Goal: Task Accomplishment & Management: Manage account settings

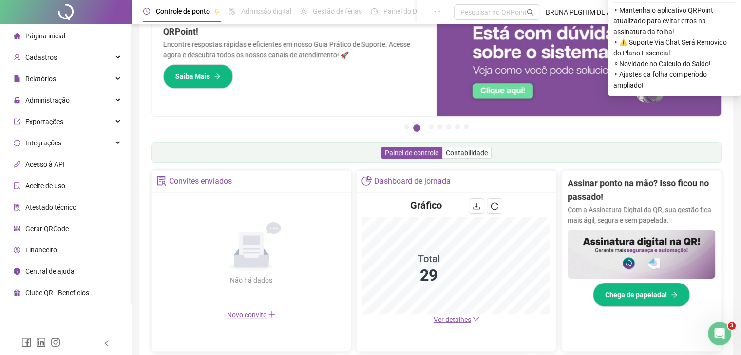
scroll to position [97, 0]
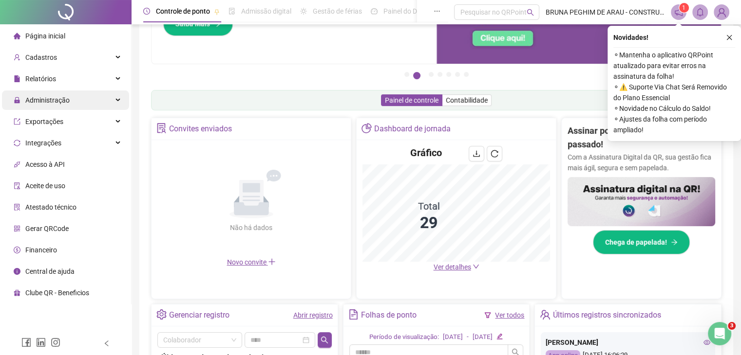
click at [49, 93] on span "Administração" at bounding box center [42, 100] width 56 height 19
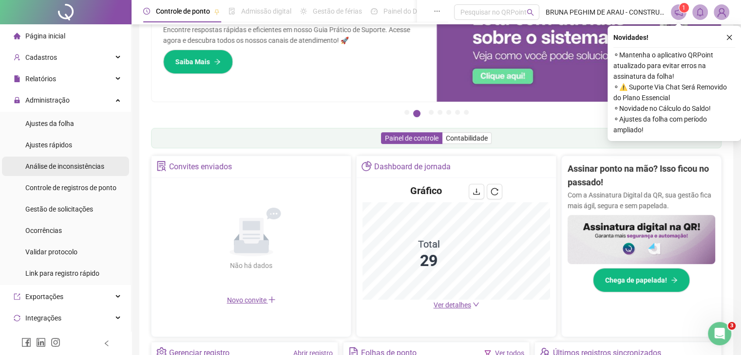
scroll to position [0, 0]
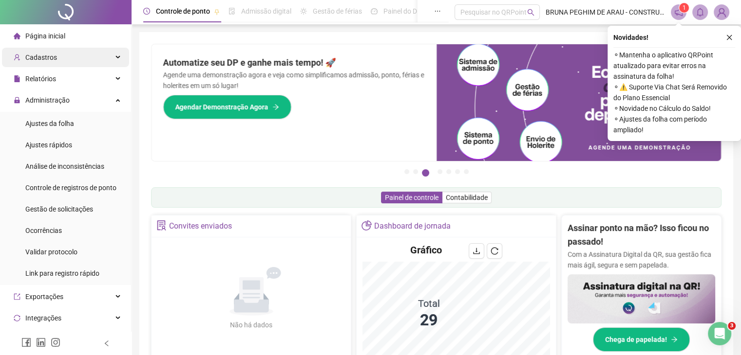
click at [45, 59] on span "Cadastros" at bounding box center [41, 58] width 32 height 8
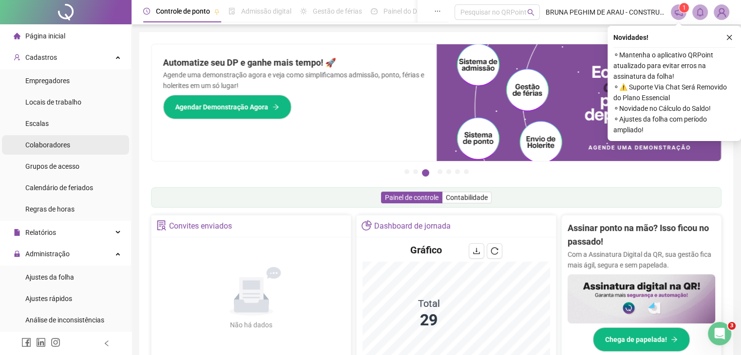
click at [48, 145] on span "Colaboradores" at bounding box center [47, 145] width 45 height 8
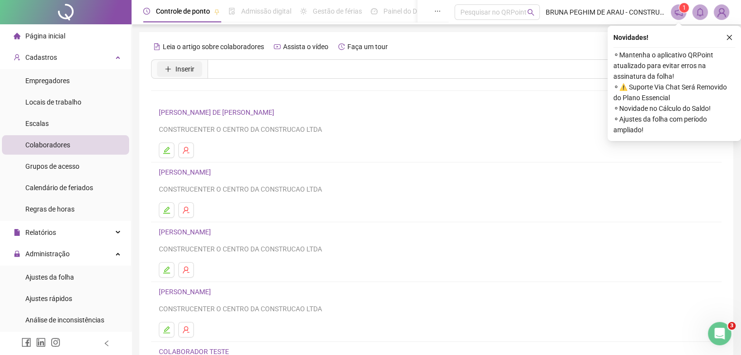
click at [169, 70] on icon "plus" at bounding box center [168, 69] width 7 height 7
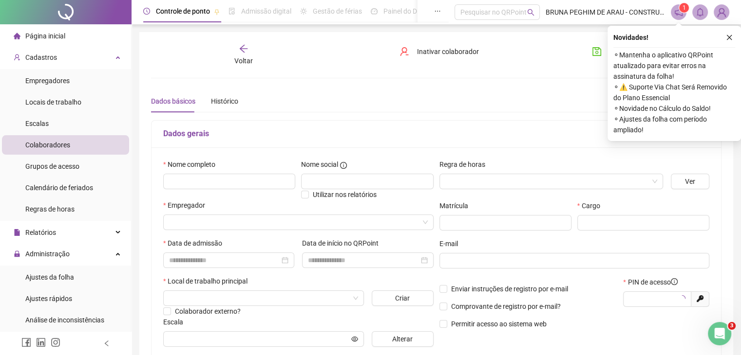
type input "*****"
click at [214, 185] on input "text" at bounding box center [229, 182] width 132 height 16
type input "**********"
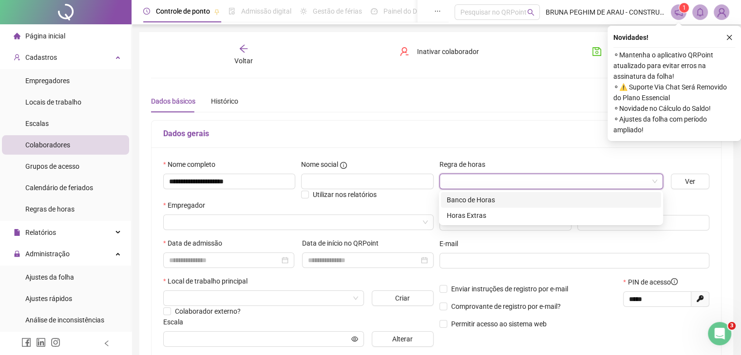
click at [472, 180] on input "search" at bounding box center [546, 181] width 203 height 15
click at [466, 203] on div "Banco de Horas" at bounding box center [551, 200] width 208 height 11
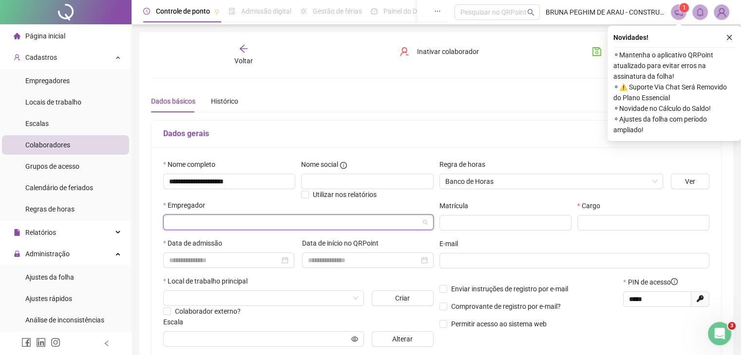
click at [201, 220] on input "search" at bounding box center [294, 222] width 250 height 15
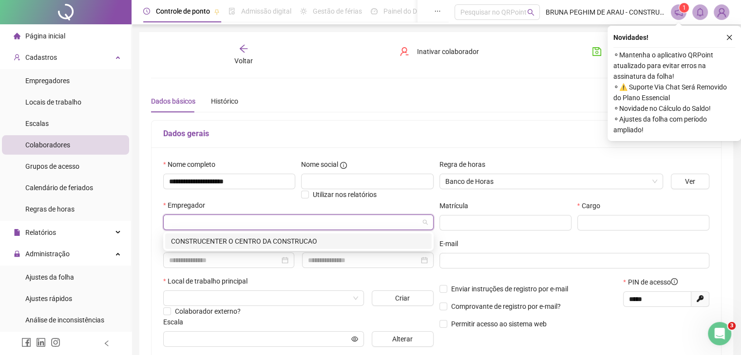
click at [220, 240] on div "CONSTRUCENTER O CENTRO DA CONSTRUCAO" at bounding box center [298, 241] width 255 height 11
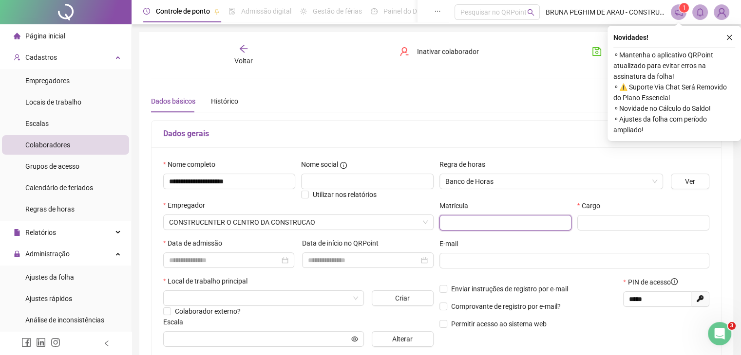
click at [451, 224] on input "text" at bounding box center [505, 223] width 132 height 16
click at [595, 227] on input "text" at bounding box center [643, 223] width 132 height 16
type input "**********"
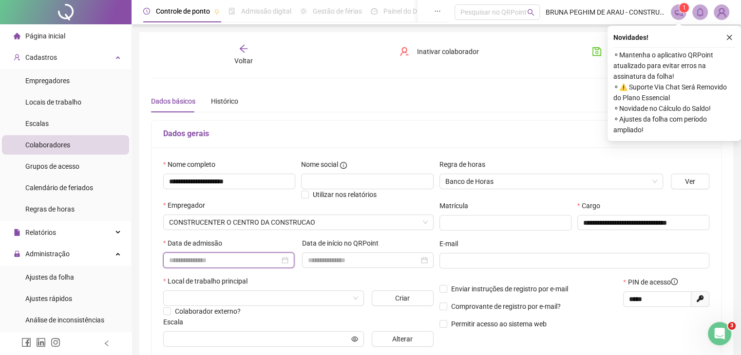
scroll to position [0, 0]
click at [201, 261] on input at bounding box center [224, 260] width 111 height 11
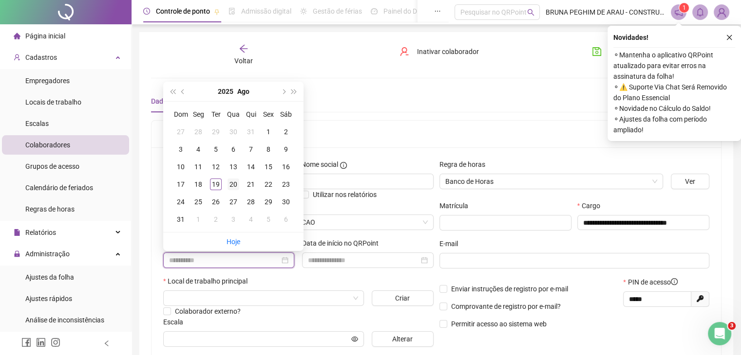
type input "**********"
click at [228, 184] on div "20" at bounding box center [233, 185] width 12 height 12
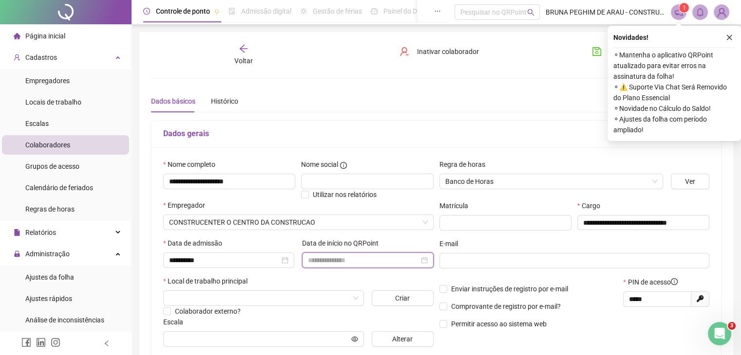
click at [344, 261] on input at bounding box center [363, 260] width 111 height 11
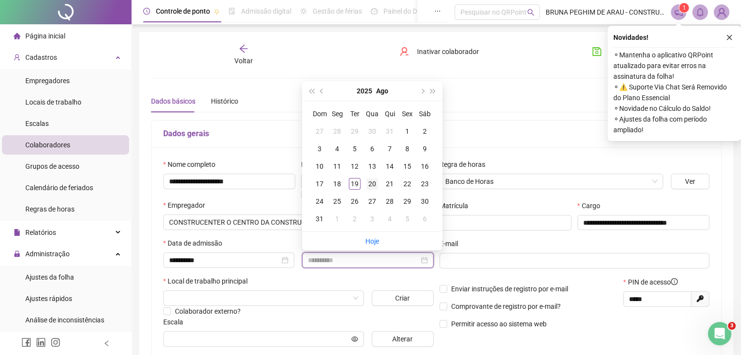
type input "**********"
click at [371, 182] on div "20" at bounding box center [372, 184] width 12 height 12
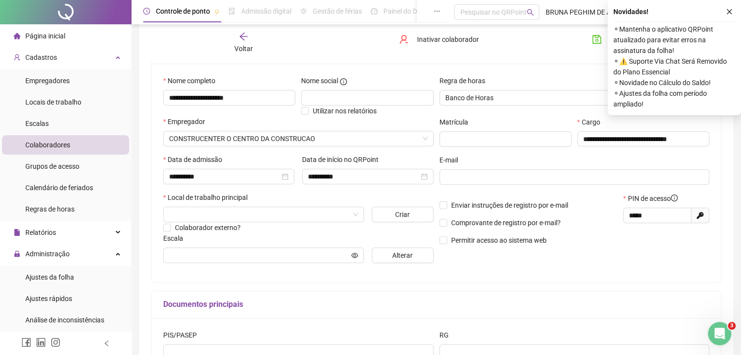
scroll to position [97, 0]
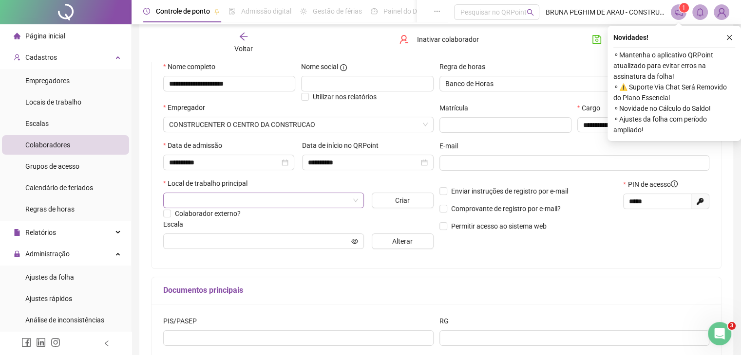
click at [195, 203] on input "search" at bounding box center [259, 200] width 180 height 15
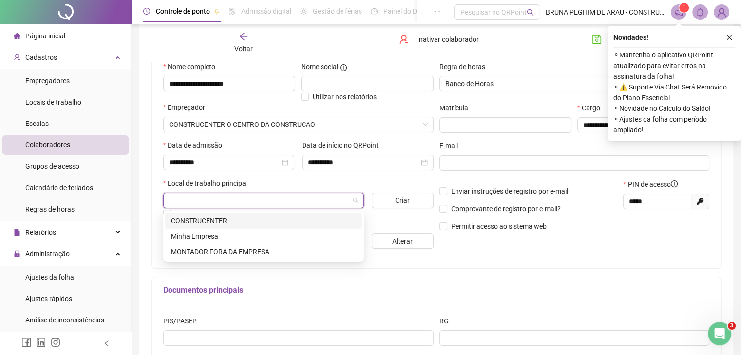
click at [200, 219] on div "CONSTRUCENTER" at bounding box center [263, 221] width 185 height 11
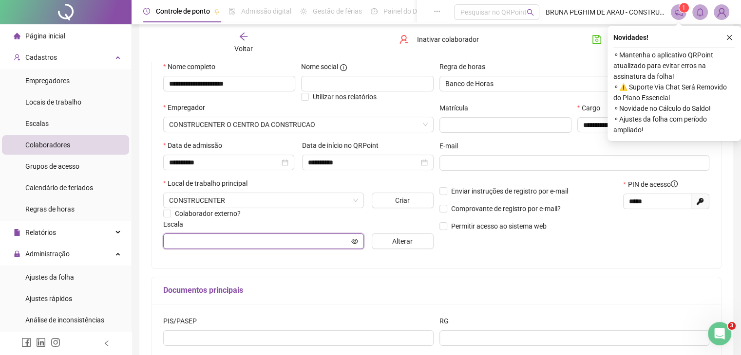
click at [197, 238] on input "text" at bounding box center [259, 241] width 180 height 11
click at [197, 243] on input "text" at bounding box center [259, 241] width 180 height 11
click at [413, 242] on button "Alterar" at bounding box center [403, 242] width 62 height 16
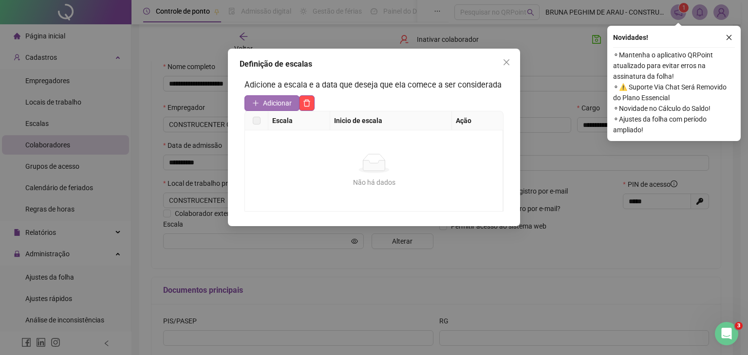
click at [276, 103] on span "Adicionar" at bounding box center [277, 103] width 29 height 11
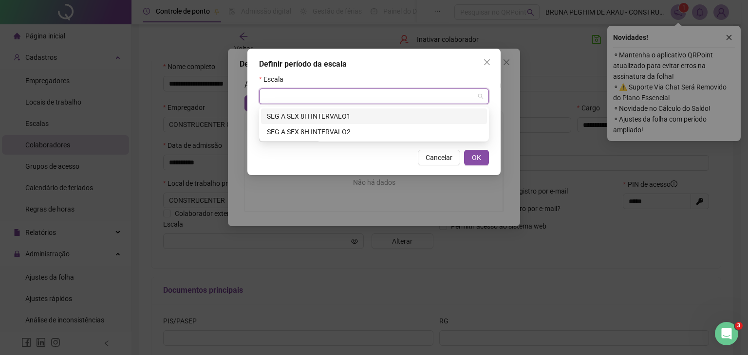
click at [275, 100] on input "search" at bounding box center [369, 96] width 209 height 15
click at [278, 117] on div "SEG A SEX 8H INTERVALO1" at bounding box center [374, 116] width 214 height 11
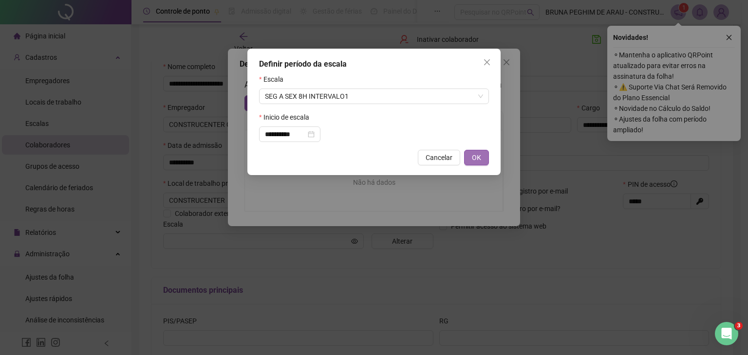
click at [474, 156] on span "OK" at bounding box center [476, 157] width 9 height 11
type input "**********"
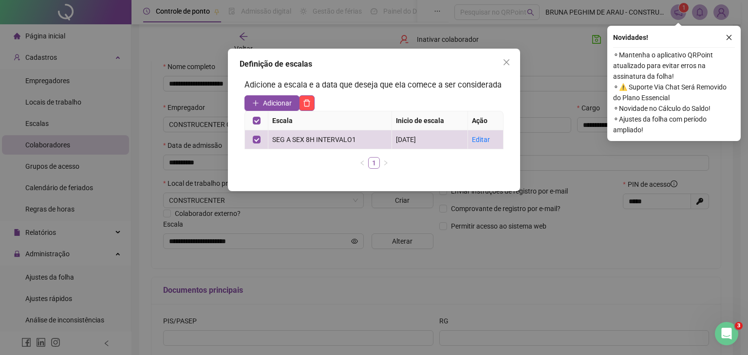
click at [372, 162] on link "1" at bounding box center [374, 163] width 11 height 11
click at [508, 276] on div "Definição de escalas Adicione a escala e a data que deseja que ela comece a ser…" at bounding box center [374, 177] width 748 height 355
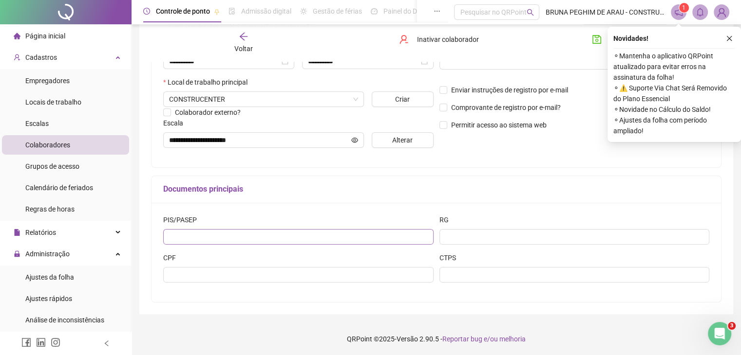
scroll to position [200, 0]
click at [180, 239] on input "text" at bounding box center [298, 236] width 270 height 16
type input "**********"
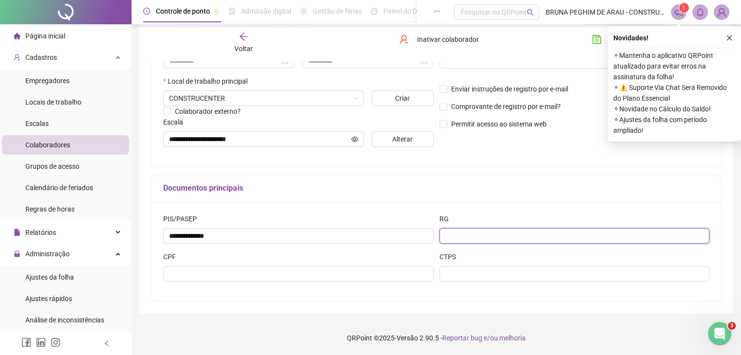
click at [467, 230] on input "text" at bounding box center [574, 236] width 270 height 16
type input "*******"
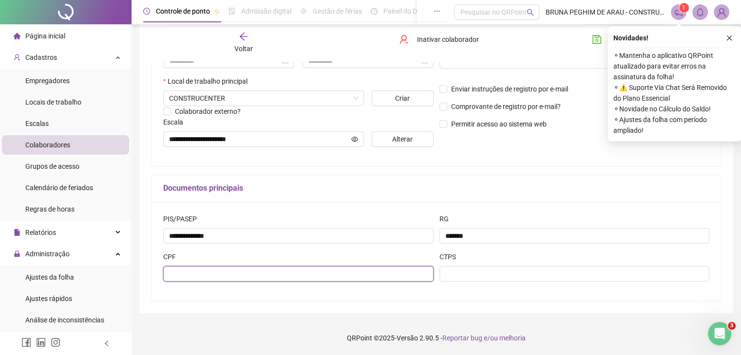
click at [190, 278] on input "text" at bounding box center [298, 274] width 270 height 16
type input "**********"
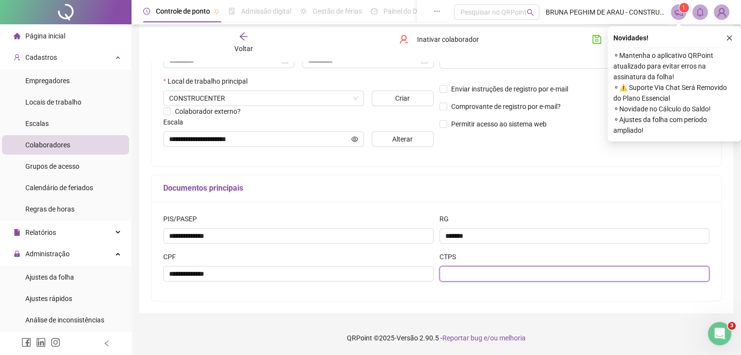
click at [459, 274] on input "text" at bounding box center [574, 274] width 270 height 16
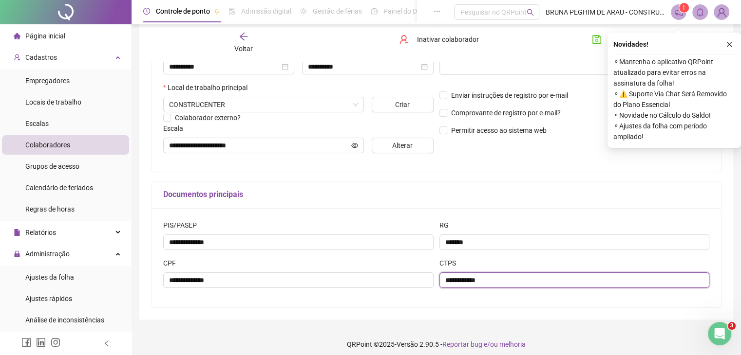
scroll to position [151, 0]
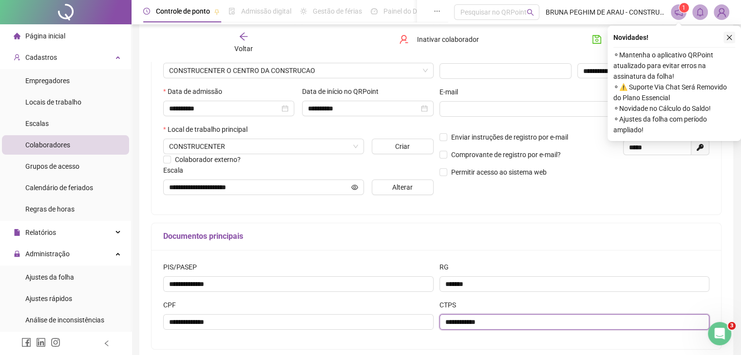
type input "**********"
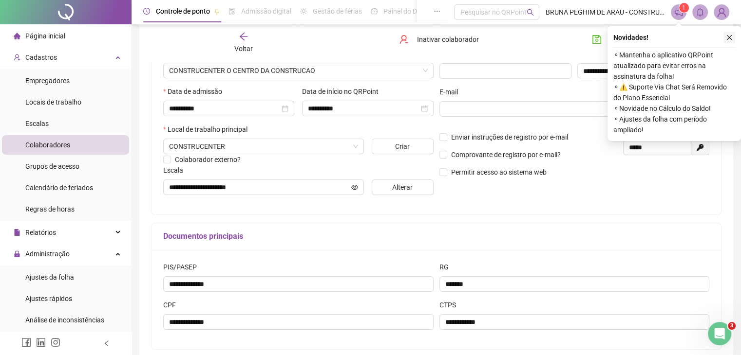
click at [728, 37] on icon "close" at bounding box center [729, 37] width 7 height 7
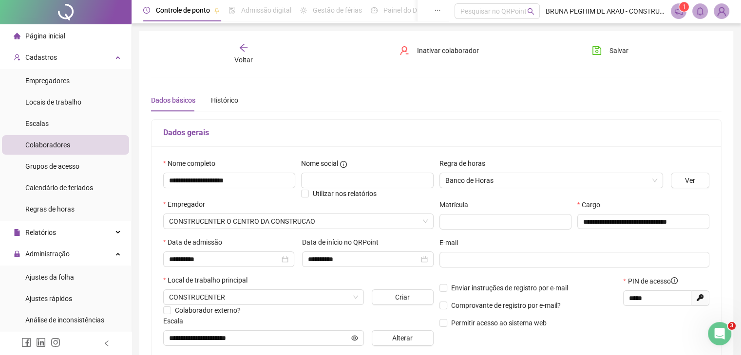
scroll to position [0, 0]
click at [614, 50] on span "Salvar" at bounding box center [618, 51] width 19 height 11
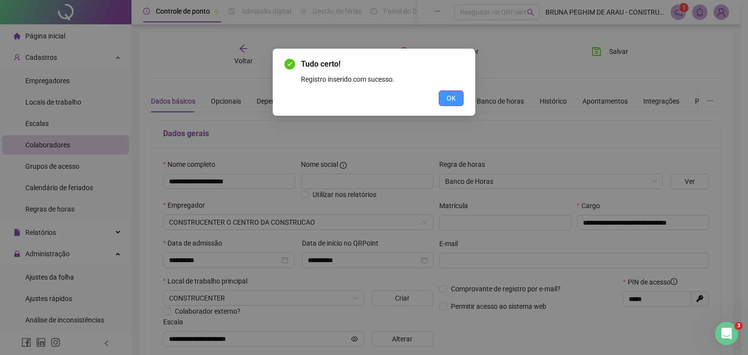
click at [456, 96] on button "OK" at bounding box center [451, 99] width 25 height 16
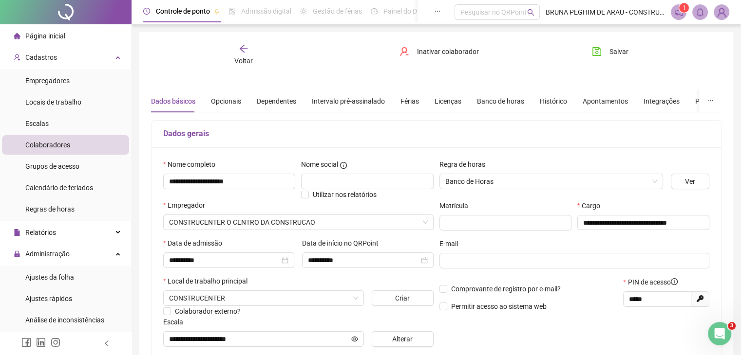
click at [54, 38] on span "Página inicial" at bounding box center [45, 36] width 40 height 8
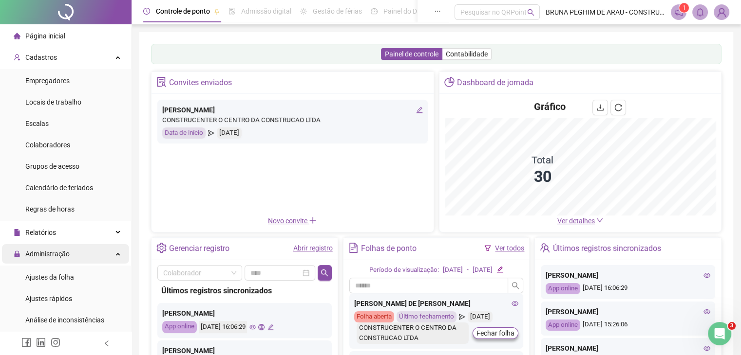
click at [56, 246] on span "Administração" at bounding box center [42, 253] width 56 height 19
click at [55, 253] on span "Administração" at bounding box center [47, 254] width 44 height 8
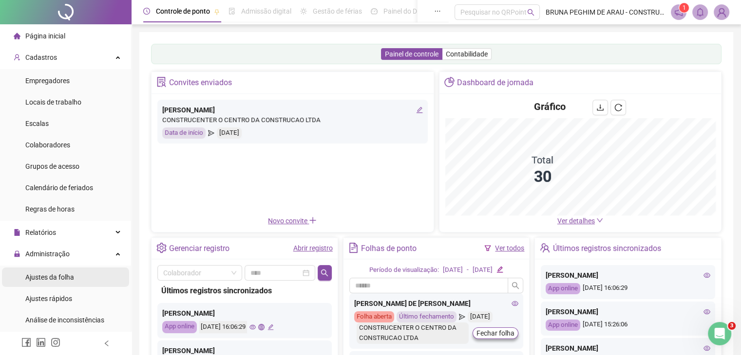
drag, startPoint x: 56, startPoint y: 276, endPoint x: 84, endPoint y: 270, distance: 28.5
click at [57, 277] on span "Ajustes da folha" at bounding box center [49, 278] width 49 height 8
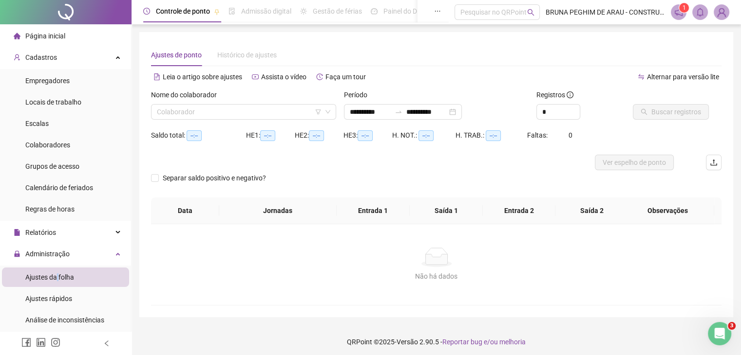
type input "**********"
click at [181, 109] on input "search" at bounding box center [239, 112] width 165 height 15
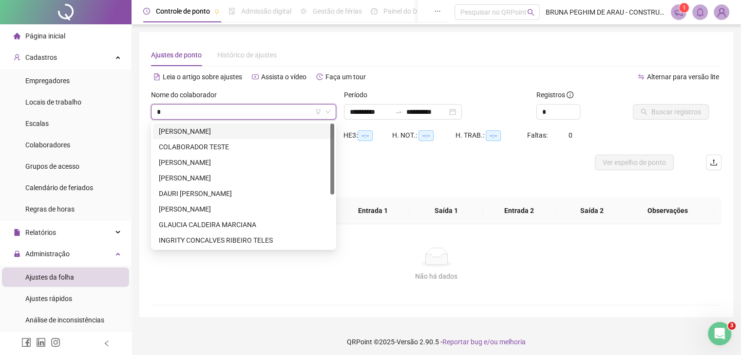
type input "**"
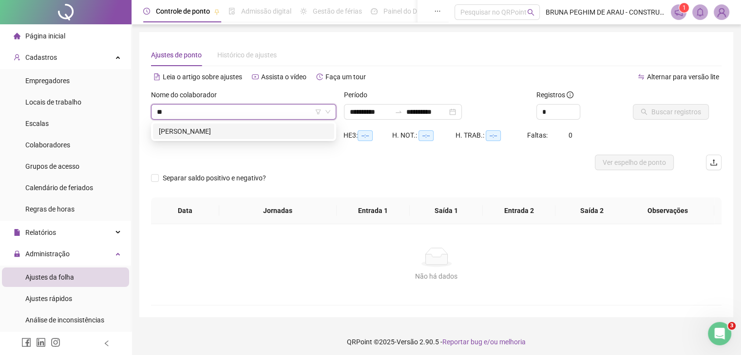
click at [190, 132] on div "[PERSON_NAME]" at bounding box center [243, 131] width 169 height 11
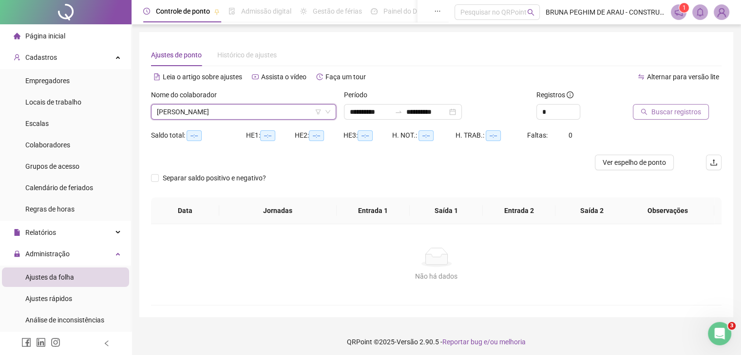
click at [649, 110] on button "Buscar registros" at bounding box center [671, 112] width 76 height 16
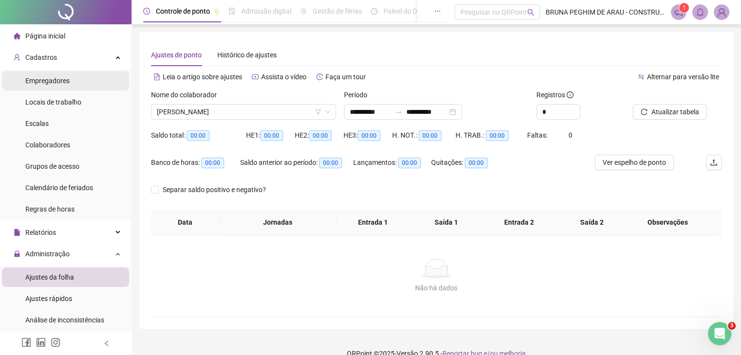
click at [48, 80] on span "Empregadores" at bounding box center [47, 81] width 44 height 8
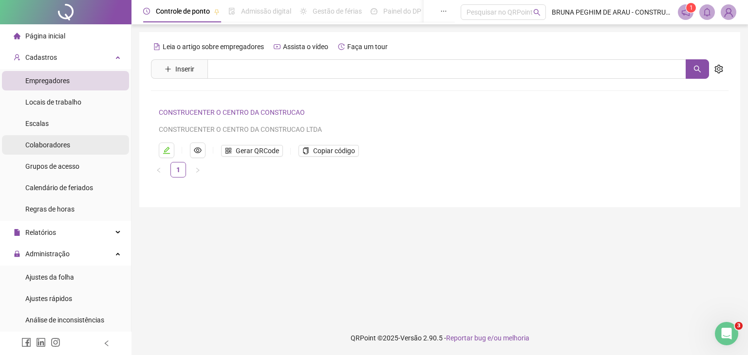
click at [66, 143] on span "Colaboradores" at bounding box center [47, 145] width 45 height 8
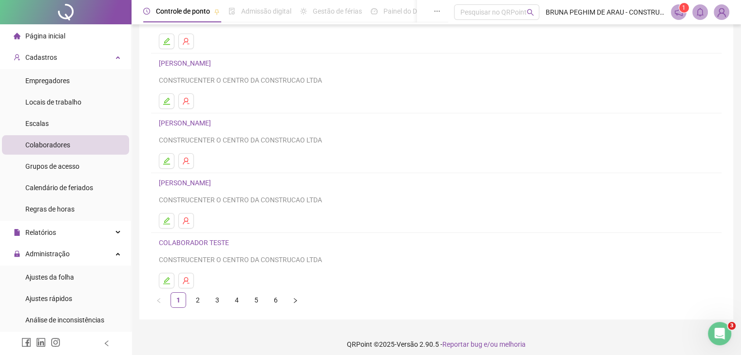
scroll to position [115, 0]
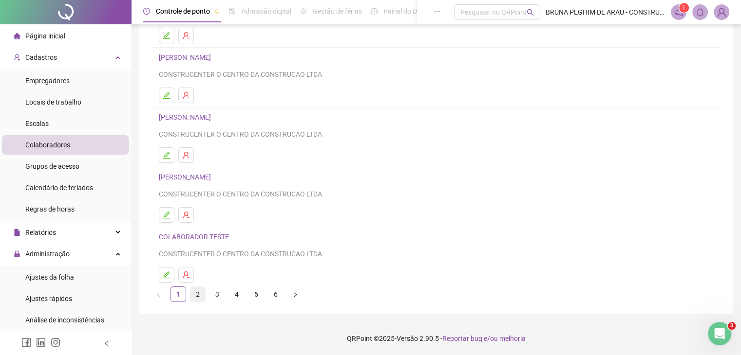
click at [195, 290] on link "2" at bounding box center [197, 294] width 15 height 15
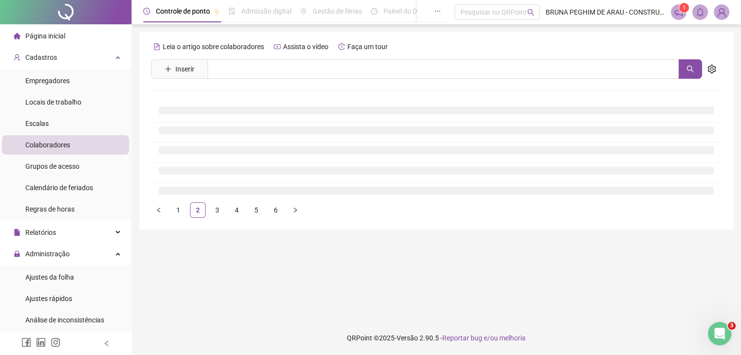
scroll to position [0, 0]
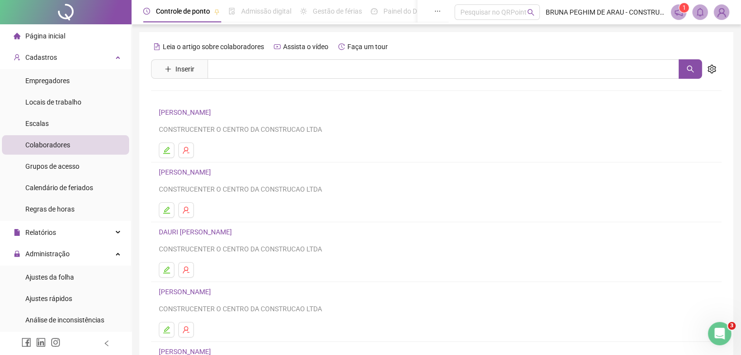
click at [208, 114] on link "[PERSON_NAME]" at bounding box center [186, 113] width 55 height 8
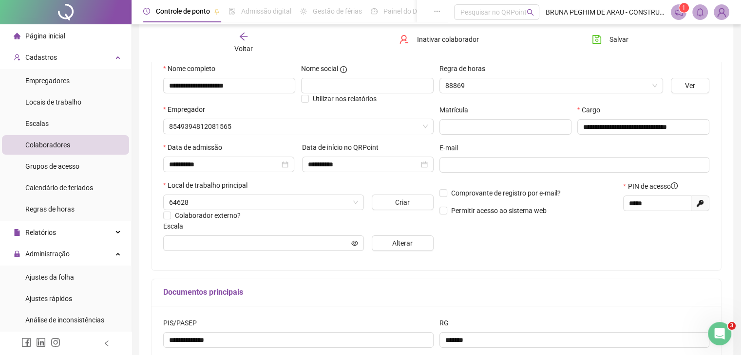
scroll to position [97, 0]
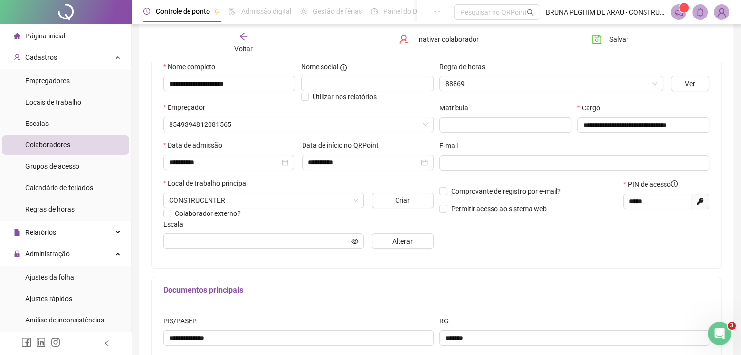
type input "**********"
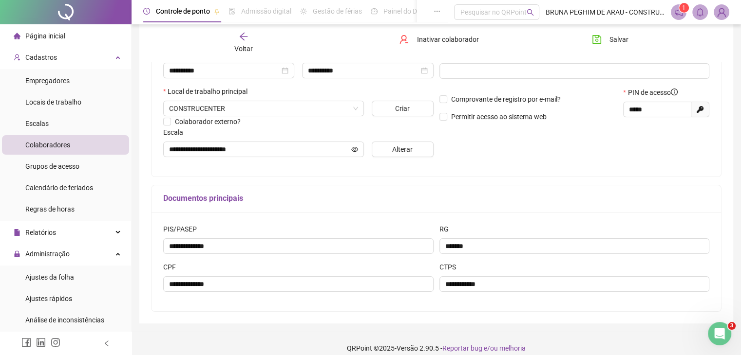
scroll to position [195, 0]
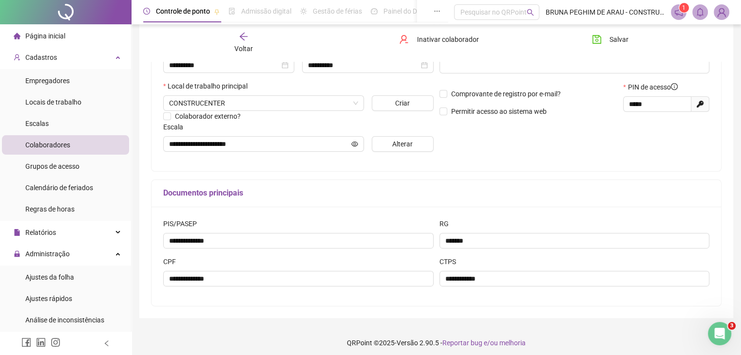
click at [702, 104] on icon at bounding box center [699, 104] width 7 height 7
drag, startPoint x: 653, startPoint y: 105, endPoint x: 608, endPoint y: 106, distance: 45.3
click at [608, 106] on div "Comprovante de registro por e-mail? Permitir acesso ao sistema web PIN de acess…" at bounding box center [574, 103] width 276 height 42
type input "*****"
click at [610, 35] on span "Salvar" at bounding box center [618, 39] width 19 height 11
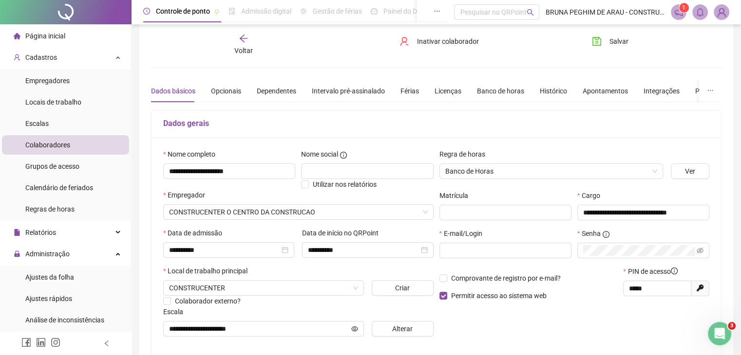
scroll to position [0, 0]
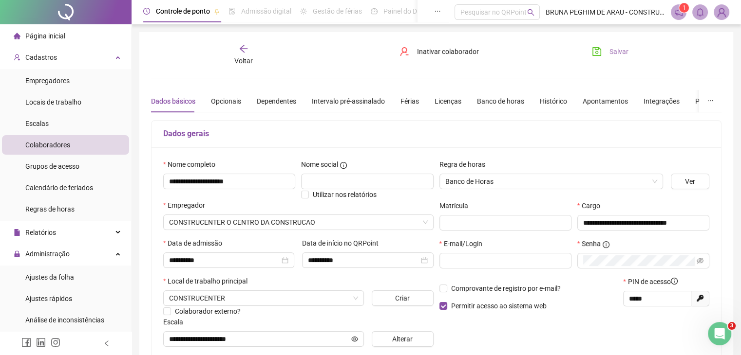
click at [609, 54] on span "Salvar" at bounding box center [618, 51] width 19 height 11
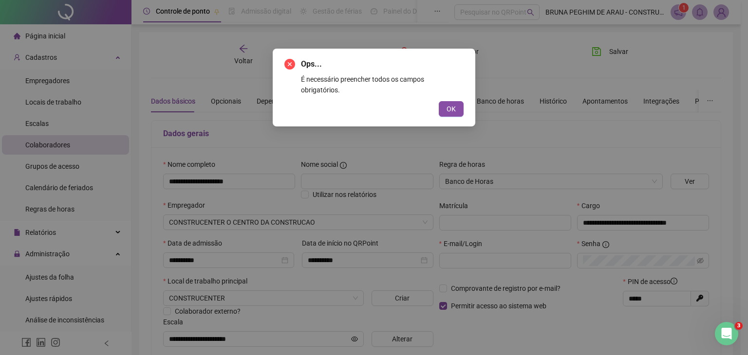
click at [452, 104] on span "OK" at bounding box center [451, 109] width 9 height 11
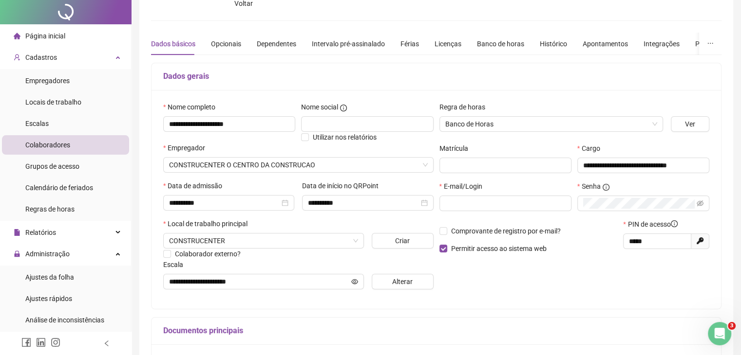
scroll to position [97, 0]
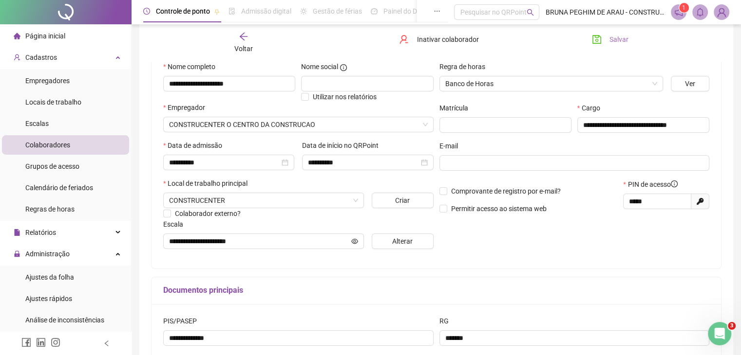
click at [606, 38] on button "Salvar" at bounding box center [609, 40] width 51 height 16
